Goal: Information Seeking & Learning: Learn about a topic

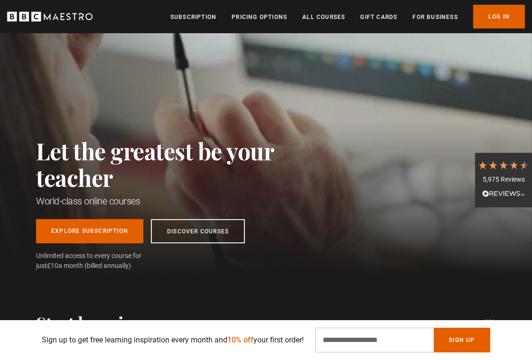
scroll to position [27, 0]
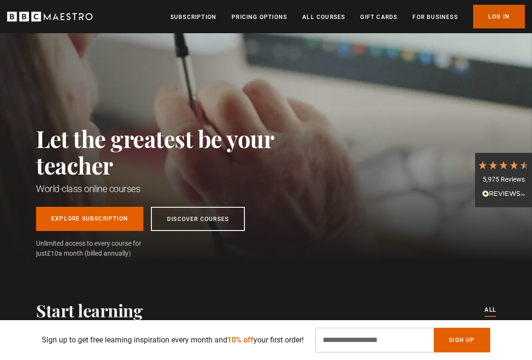
click at [488, 11] on link "Log In" at bounding box center [499, 17] width 52 height 24
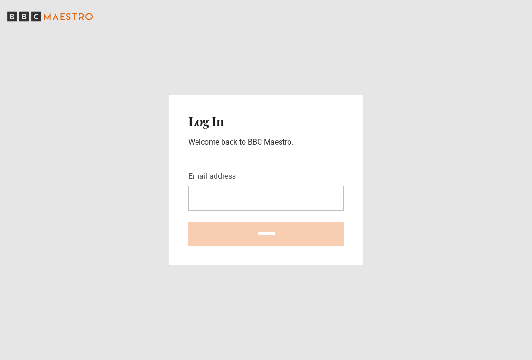
type input "**********"
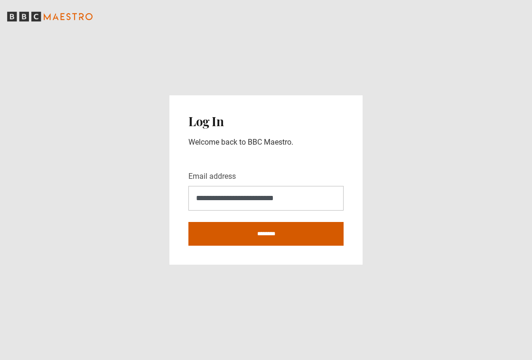
click at [271, 231] on input "********" at bounding box center [265, 234] width 155 height 24
type input "**********"
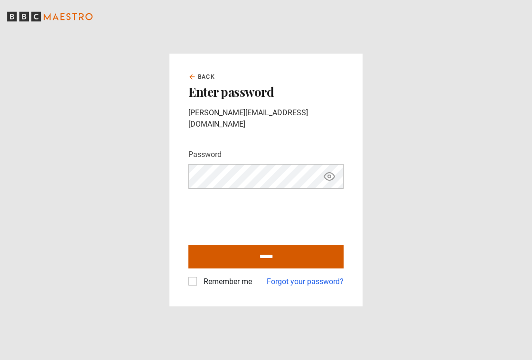
click at [265, 254] on input "******" at bounding box center [265, 257] width 155 height 24
type input "**********"
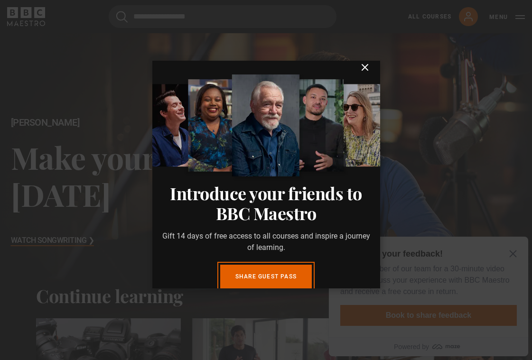
click at [366, 70] on icon "submit" at bounding box center [365, 67] width 6 height 6
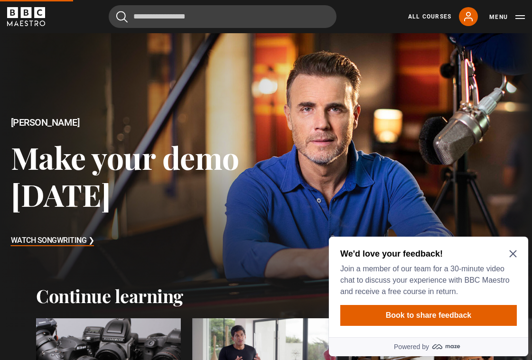
click at [511, 256] on icon "Close Maze Prompt" at bounding box center [513, 254] width 8 height 8
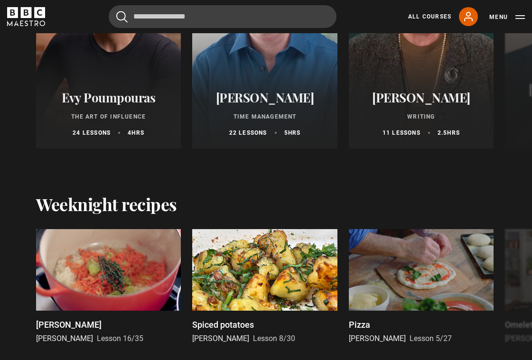
scroll to position [1009, 0]
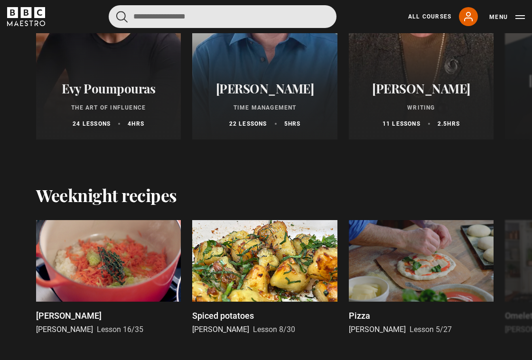
click at [162, 16] on input "Search" at bounding box center [223, 16] width 228 height 23
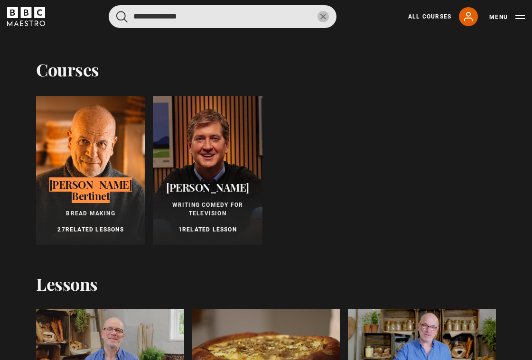
type input "**********"
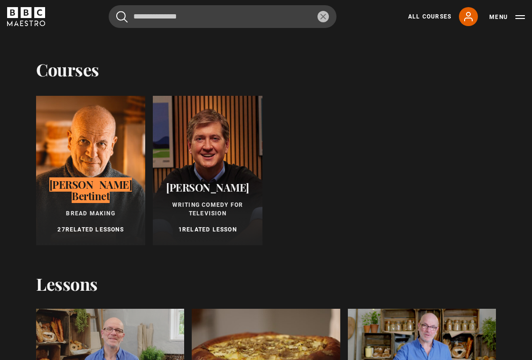
click at [95, 212] on span "Bread Making" at bounding box center [90, 213] width 49 height 7
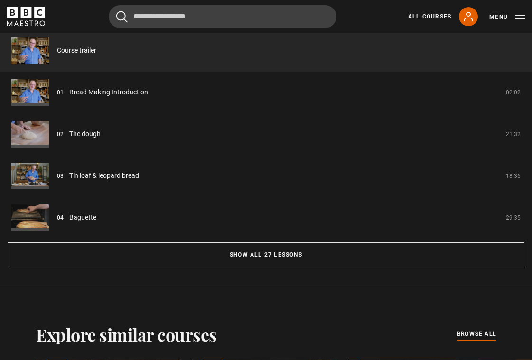
scroll to position [821, 0]
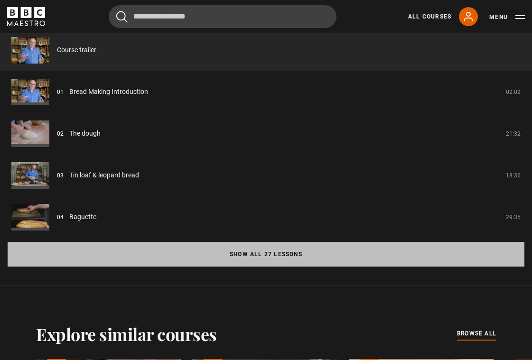
click at [291, 259] on button "Show all 27 lessons" at bounding box center [266, 254] width 516 height 25
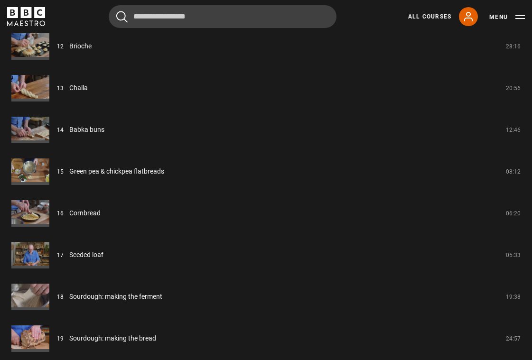
scroll to position [1327, 0]
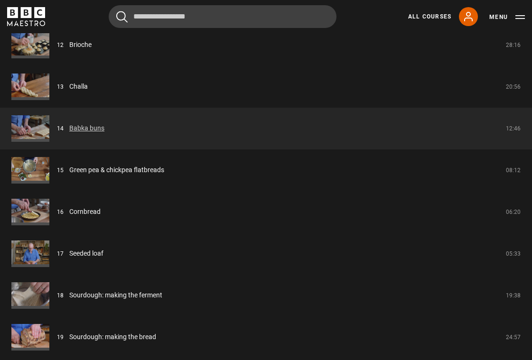
click at [86, 128] on link "Babka buns" at bounding box center [86, 128] width 35 height 10
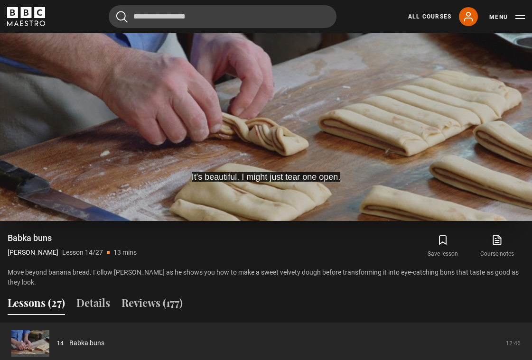
scroll to position [539, 0]
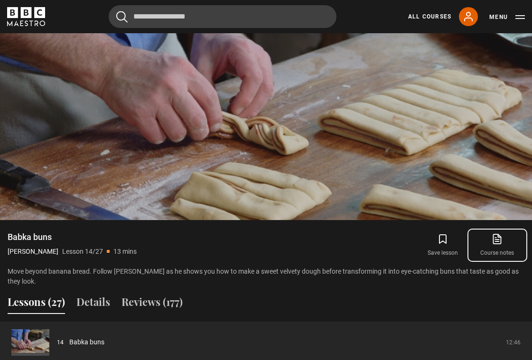
click at [497, 239] on icon at bounding box center [498, 237] width 6 height 7
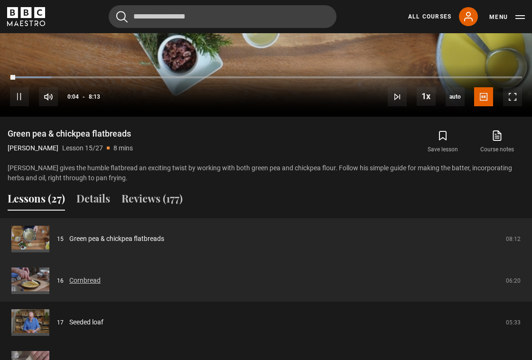
scroll to position [711, 0]
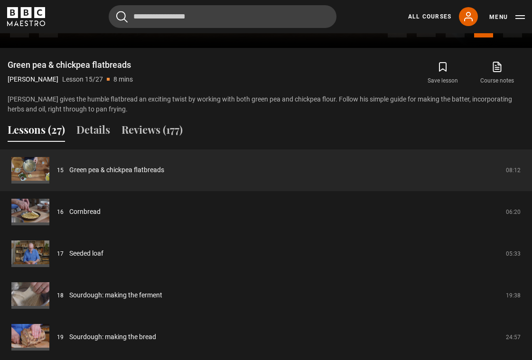
click at [46, 131] on button "Lessons (27)" at bounding box center [36, 132] width 57 height 20
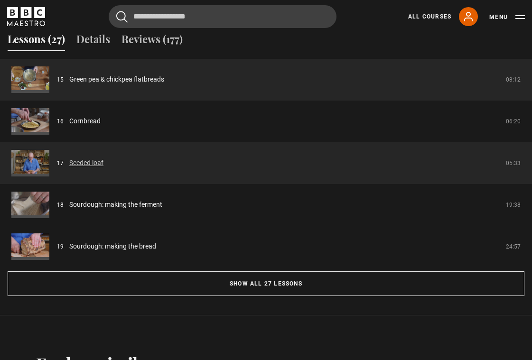
scroll to position [823, 0]
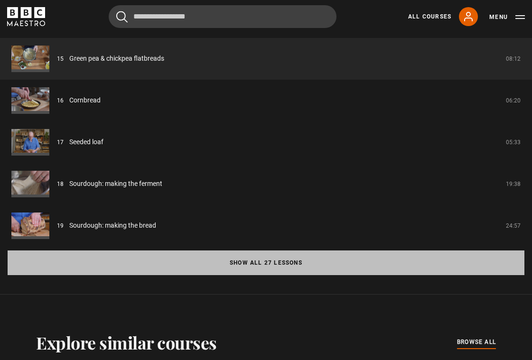
click at [236, 261] on button "Show all 27 lessons" at bounding box center [266, 262] width 516 height 25
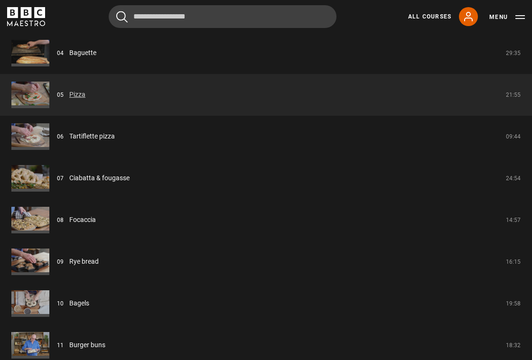
scroll to position [997, 0]
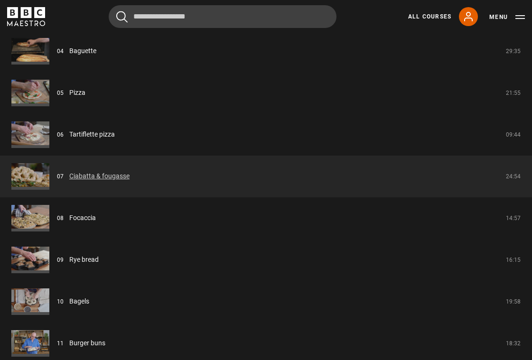
click at [79, 174] on link "Ciabatta & fougasse" at bounding box center [99, 176] width 60 height 10
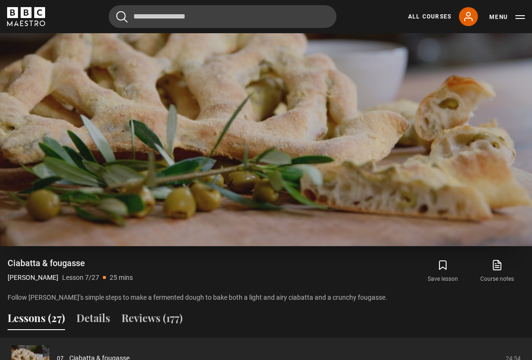
scroll to position [509, 0]
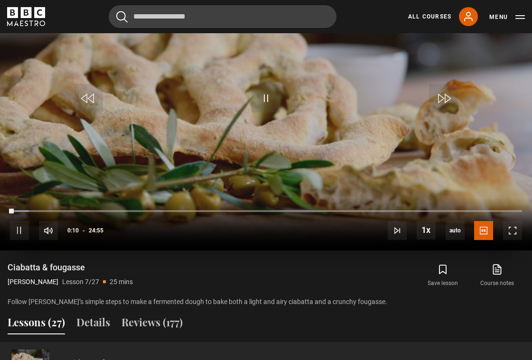
click at [51, 208] on div "10s Skip Back 10 seconds Pause 10s Skip Forward 10 seconds Loaded : 3.68% 01:55…" at bounding box center [266, 224] width 532 height 53
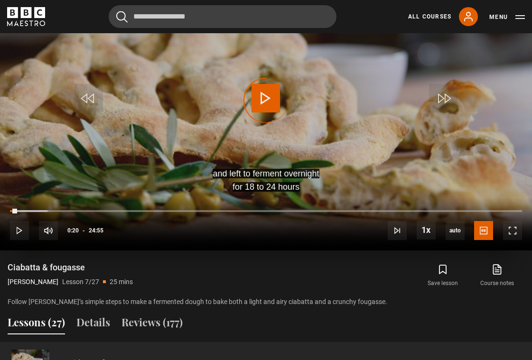
drag, startPoint x: 13, startPoint y: 208, endPoint x: 49, endPoint y: 207, distance: 36.1
click at [49, 207] on div "10s Skip Back 10 seconds Play 10s Skip Forward 10 seconds Loaded : 7.69% 00:11 …" at bounding box center [266, 224] width 532 height 53
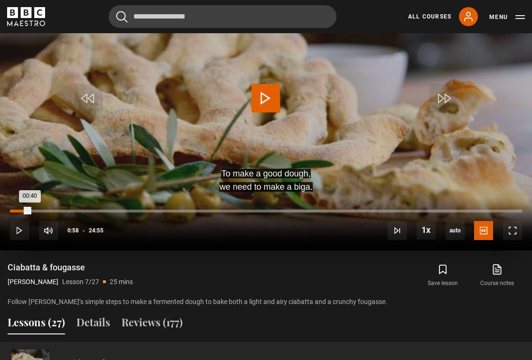
drag, startPoint x: 48, startPoint y: 210, endPoint x: 23, endPoint y: 211, distance: 24.7
click at [23, 211] on div "00:40" at bounding box center [20, 211] width 20 height 3
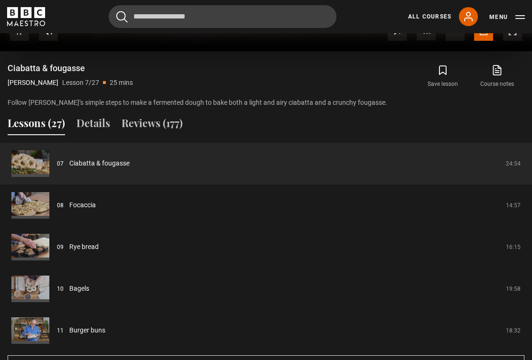
scroll to position [709, 0]
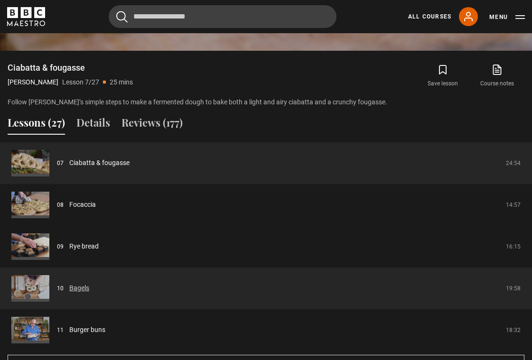
click at [80, 290] on link "Bagels" at bounding box center [79, 288] width 20 height 10
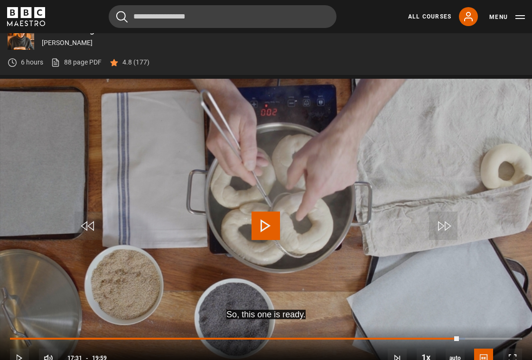
drag, startPoint x: 436, startPoint y: 334, endPoint x: 459, endPoint y: 333, distance: 22.3
click at [459, 333] on div "10s Skip Back 10 seconds Play 10s Skip Forward 10 seconds Loaded : 88.82% 16:41…" at bounding box center [266, 351] width 532 height 53
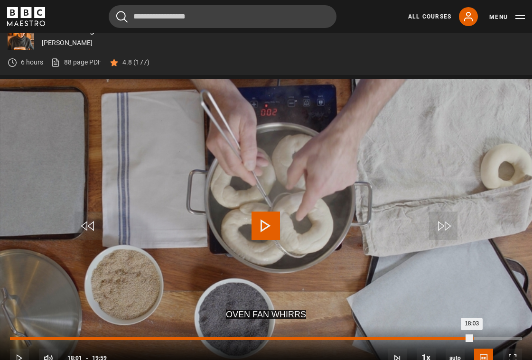
drag, startPoint x: 458, startPoint y: 337, endPoint x: 472, endPoint y: 338, distance: 13.8
click at [471, 338] on div "18:03" at bounding box center [240, 338] width 461 height 3
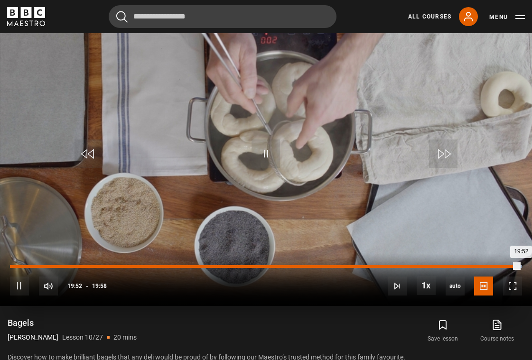
scroll to position [461, 0]
